Goal: Check status: Check status

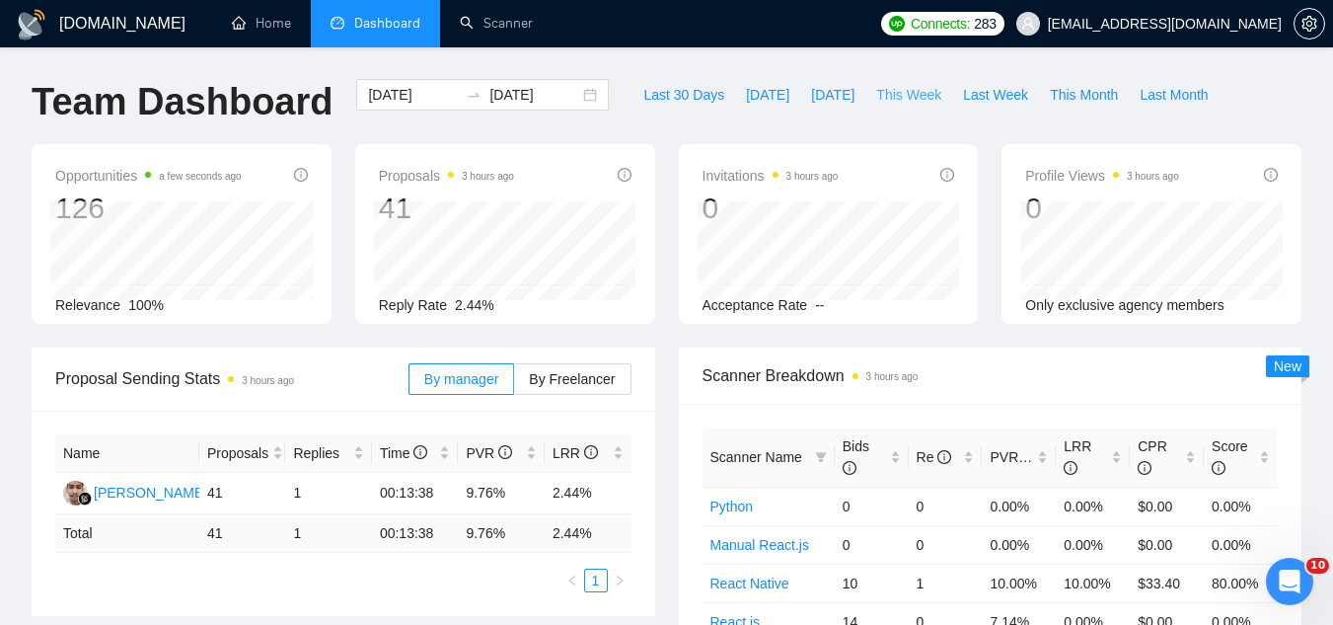
click at [904, 98] on span "This Week" at bounding box center [908, 95] width 65 height 22
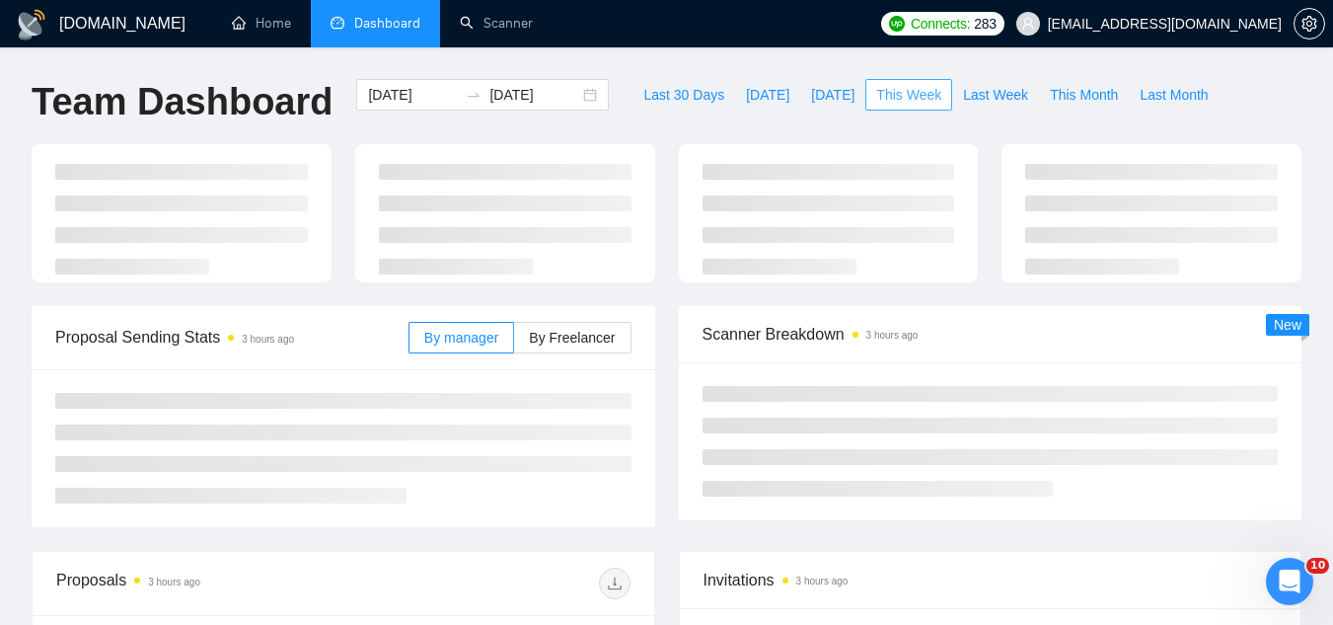
type input "[DATE]"
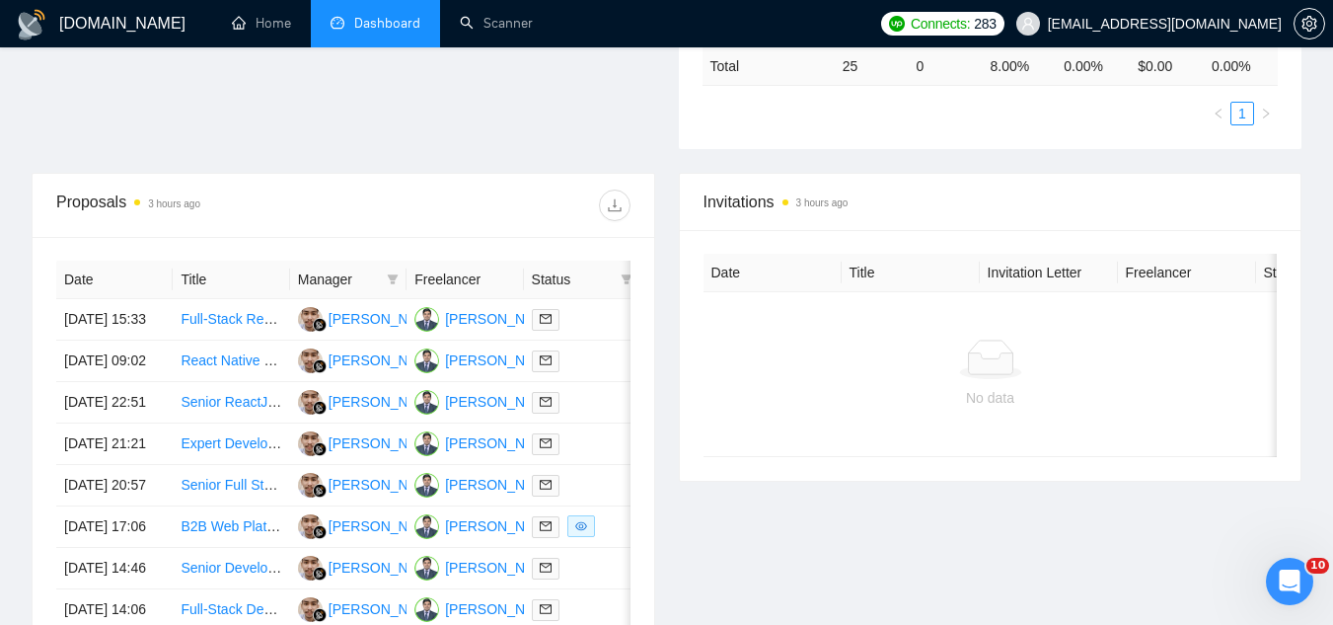
scroll to position [888, 0]
